Goal: Task Accomplishment & Management: Use online tool/utility

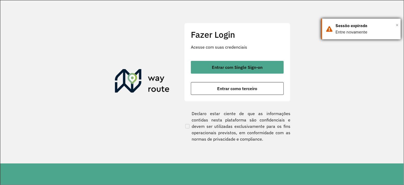
click at [397, 24] on span "×" at bounding box center [396, 25] width 3 height 8
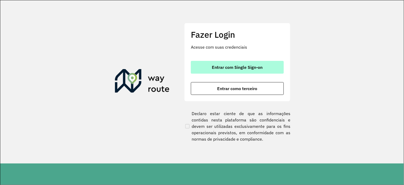
click at [228, 69] on span "Entrar com Single Sign-on" at bounding box center [237, 67] width 51 height 4
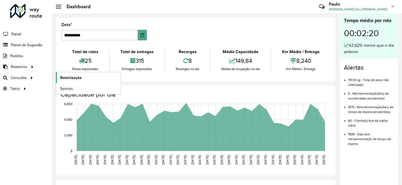
click at [67, 77] on span "Roteirização" at bounding box center [70, 78] width 21 height 6
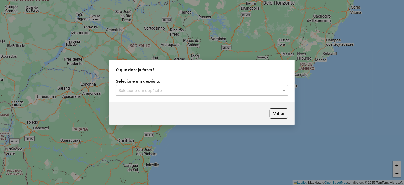
click at [131, 92] on input "text" at bounding box center [196, 90] width 156 height 6
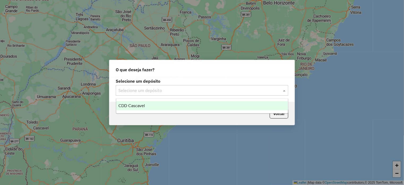
click at [137, 108] on span "CDD Cascavel" at bounding box center [131, 105] width 27 height 5
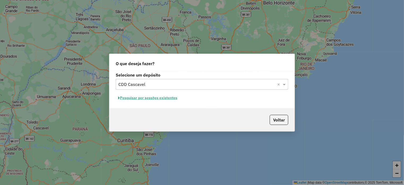
click at [162, 83] on input "text" at bounding box center [196, 84] width 156 height 6
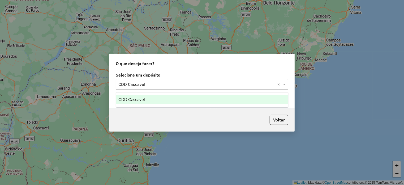
click at [143, 106] on ng-dropdown-panel "CDD Cascavel" at bounding box center [202, 99] width 172 height 15
click at [142, 102] on span "CDD Cascavel" at bounding box center [131, 99] width 27 height 5
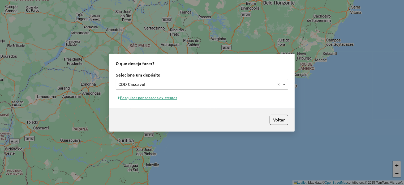
click at [284, 85] on span at bounding box center [284, 84] width 7 height 6
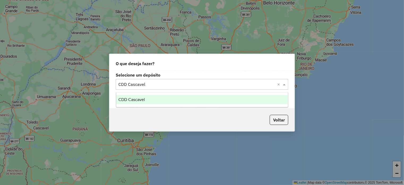
click at [136, 102] on div "CDD Cascavel" at bounding box center [202, 99] width 172 height 9
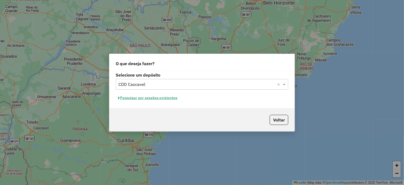
click at [172, 81] on input "text" at bounding box center [196, 84] width 156 height 6
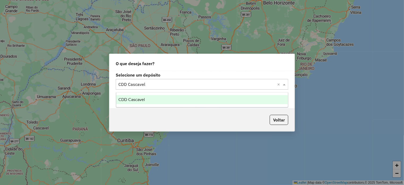
click at [154, 100] on div "CDD Cascavel" at bounding box center [202, 99] width 172 height 9
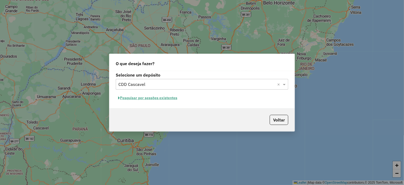
click at [147, 98] on button "Pesquisar por sessões existentes" at bounding box center [148, 98] width 64 height 8
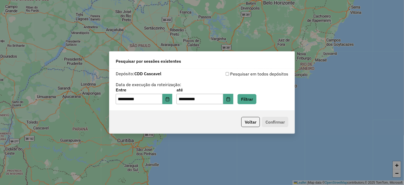
click at [274, 123] on p-footer "Voltar Confirmar" at bounding box center [263, 122] width 49 height 10
click at [252, 103] on button "Filtrar" at bounding box center [246, 99] width 19 height 10
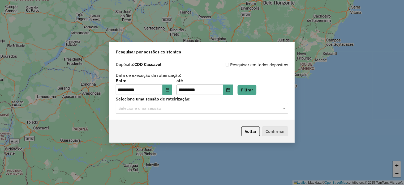
click at [133, 109] on input "text" at bounding box center [196, 108] width 156 height 6
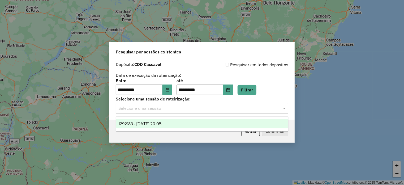
click at [145, 126] on div "1292183 - 10/10/2025 20:05" at bounding box center [202, 123] width 172 height 9
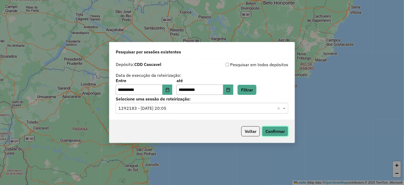
click at [280, 131] on button "Confirmar" at bounding box center [275, 131] width 26 height 10
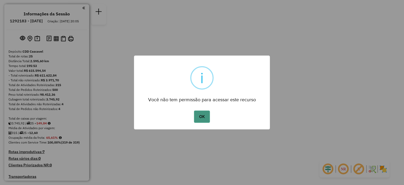
click at [204, 114] on button "OK" at bounding box center [202, 116] width 16 height 12
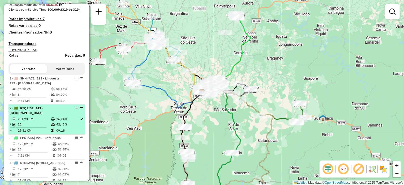
scroll to position [159, 0]
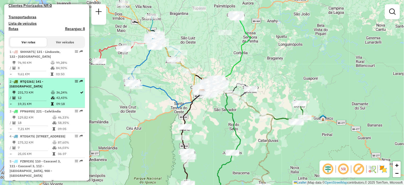
click at [30, 94] on li "2 - RTQ1I61 | 141 - Três Barras do Paraná 231,73 KM 36,24% / 12 42,43% = 19,31 …" at bounding box center [46, 93] width 76 height 30
select select "**********"
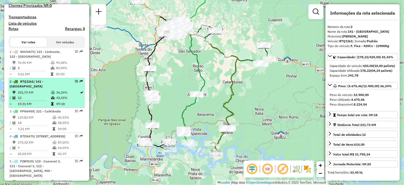
click at [27, 89] on div "2 - RTQ1I61 | 141 - Três Barras do Paraná" at bounding box center [38, 84] width 56 height 10
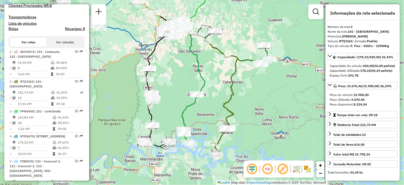
click at [64, 47] on button "Ver veículos" at bounding box center [65, 42] width 37 height 9
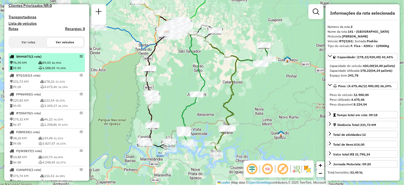
click at [20, 59] on div "SHH4A71 (1 Rota)" at bounding box center [38, 56] width 56 height 5
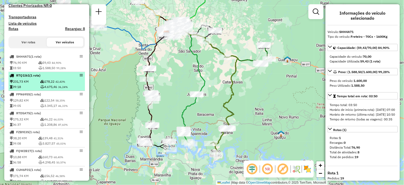
click at [16, 83] on li "RTQ1I61 (1 Rota) 231,73 KM 178,22 42,43% 09:18 4.675,46 36,24%" at bounding box center [46, 81] width 76 height 19
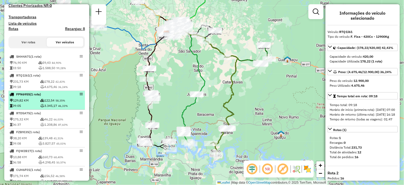
click at [31, 97] on div "FPN6955 (1 Rota)" at bounding box center [38, 94] width 56 height 5
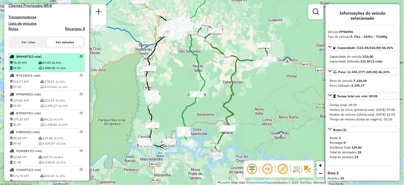
click at [25, 65] on td "76,90 KM" at bounding box center [24, 62] width 29 height 5
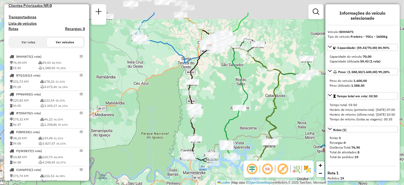
drag, startPoint x: 195, startPoint y: 71, endPoint x: 203, endPoint y: 102, distance: 32.1
click at [203, 102] on div "Janela de atendimento Grade de atendimento Capacidade Transportadoras Veículos …" at bounding box center [202, 92] width 404 height 185
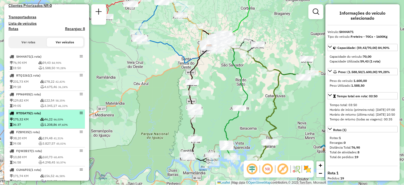
click at [27, 121] on li "RTD5A75 (1 Rota) 175,32 KM 46,22 66,03% 06:37 1.208,86 87,60%" at bounding box center [46, 119] width 76 height 19
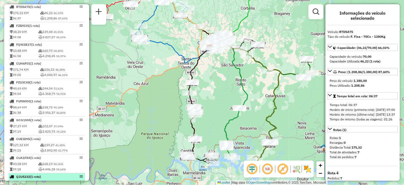
scroll to position [318, 0]
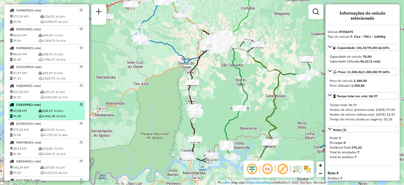
click at [31, 113] on td "43,08 KM" at bounding box center [24, 110] width 29 height 5
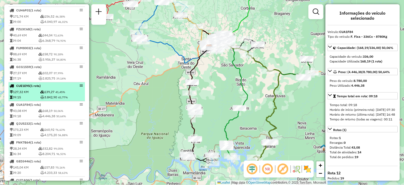
click at [20, 94] on td "127,32 KM" at bounding box center [25, 91] width 30 height 5
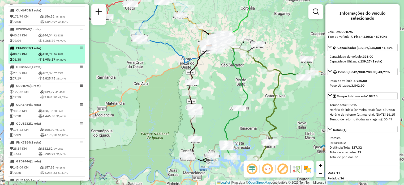
click at [28, 62] on td "06:38" at bounding box center [24, 59] width 29 height 5
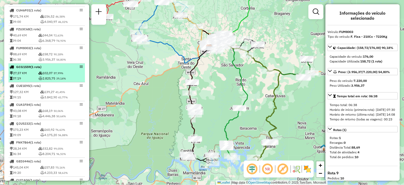
click at [22, 76] on td "27,57 KM" at bounding box center [24, 72] width 29 height 5
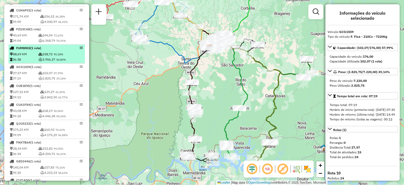
click at [22, 62] on td "06:38" at bounding box center [24, 59] width 29 height 5
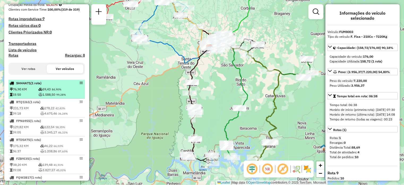
scroll to position [159, 0]
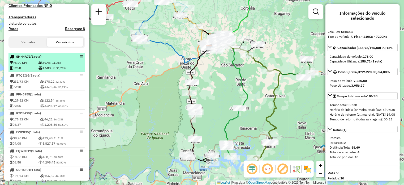
click at [30, 65] on td "76,90 KM" at bounding box center [24, 62] width 29 height 5
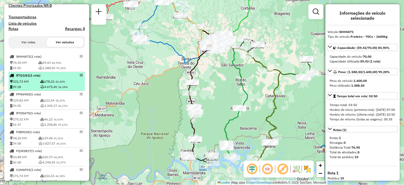
drag, startPoint x: 35, startPoint y: 85, endPoint x: 43, endPoint y: 103, distance: 19.9
click at [35, 84] on td "231,73 KM" at bounding box center [25, 81] width 30 height 5
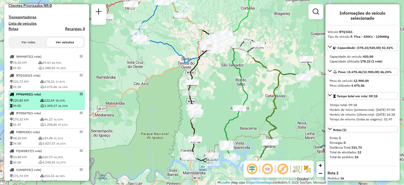
click at [32, 103] on td "129,82 KM" at bounding box center [25, 100] width 30 height 5
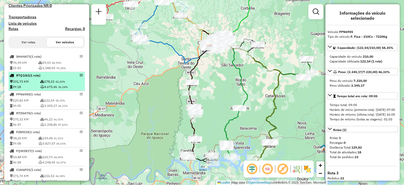
click at [34, 84] on td "231,73 KM" at bounding box center [25, 81] width 30 height 5
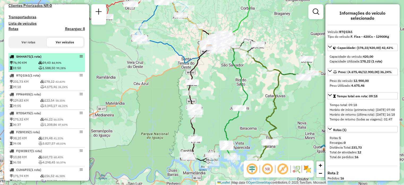
click at [38, 70] on td "1.588,50 99,28%" at bounding box center [61, 67] width 46 height 5
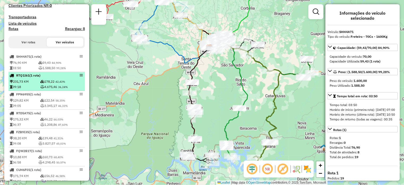
click at [44, 89] on td "4.675,46 36,24%" at bounding box center [62, 86] width 44 height 5
click at [41, 84] on td "178,22 42,43%" at bounding box center [62, 81] width 44 height 5
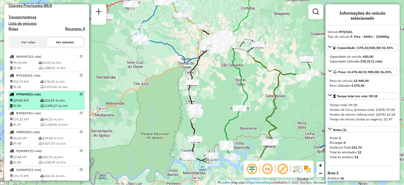
click at [36, 103] on td "129,82 KM" at bounding box center [25, 100] width 30 height 5
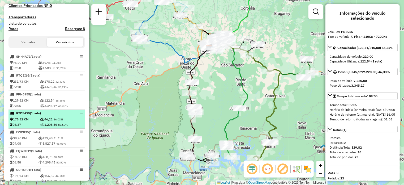
click at [38, 115] on span "(1 Rota)" at bounding box center [35, 113] width 11 height 4
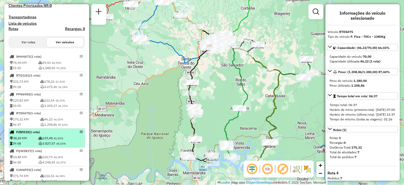
click at [39, 139] on li "FZB9I35 (1 Rota) 38,20 KM 139,48 41,51% 09:08 3.827,57 45,03%" at bounding box center [46, 137] width 76 height 19
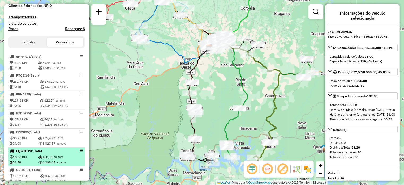
click at [39, 152] on span "(1 Rota)" at bounding box center [36, 150] width 11 height 4
